Goal: Information Seeking & Learning: Learn about a topic

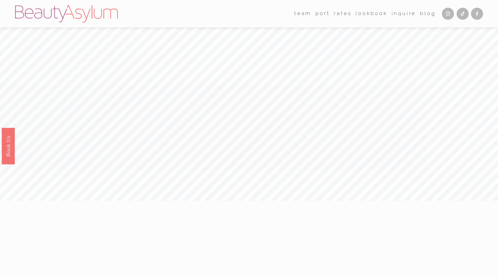
click at [342, 16] on link "Rates" at bounding box center [343, 14] width 18 height 10
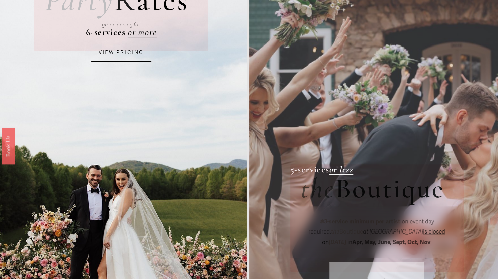
scroll to position [100, 0]
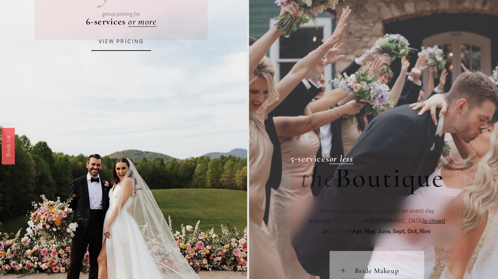
click at [132, 45] on link "VIEW PRICING" at bounding box center [121, 42] width 60 height 18
